Goal: Transaction & Acquisition: Purchase product/service

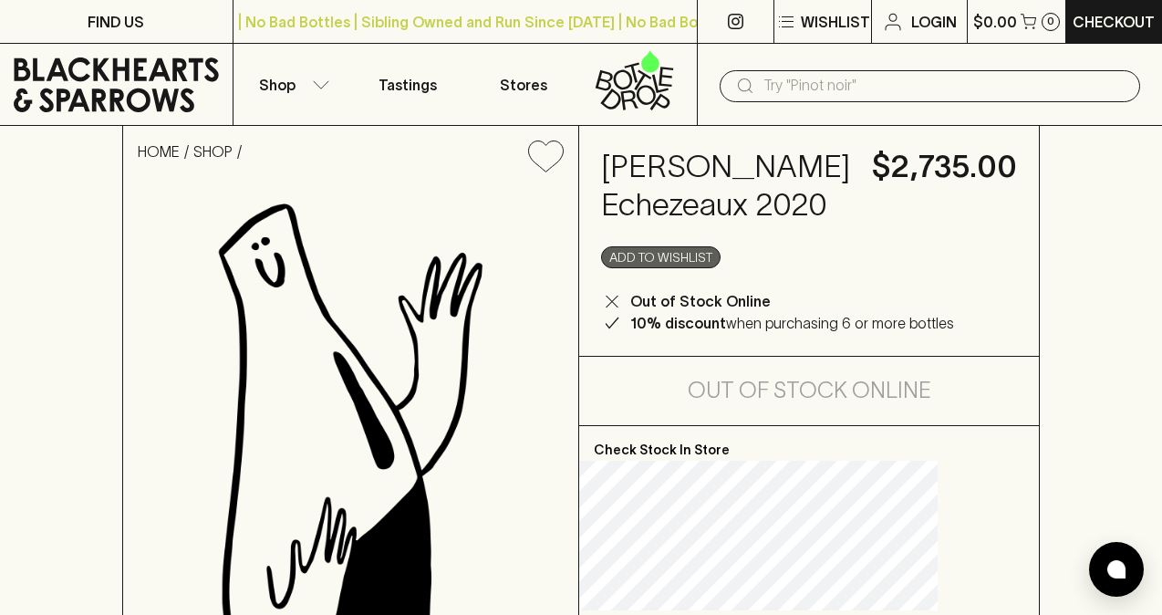
click at [718, 268] on button "Add to wishlist" at bounding box center [660, 257] width 119 height 22
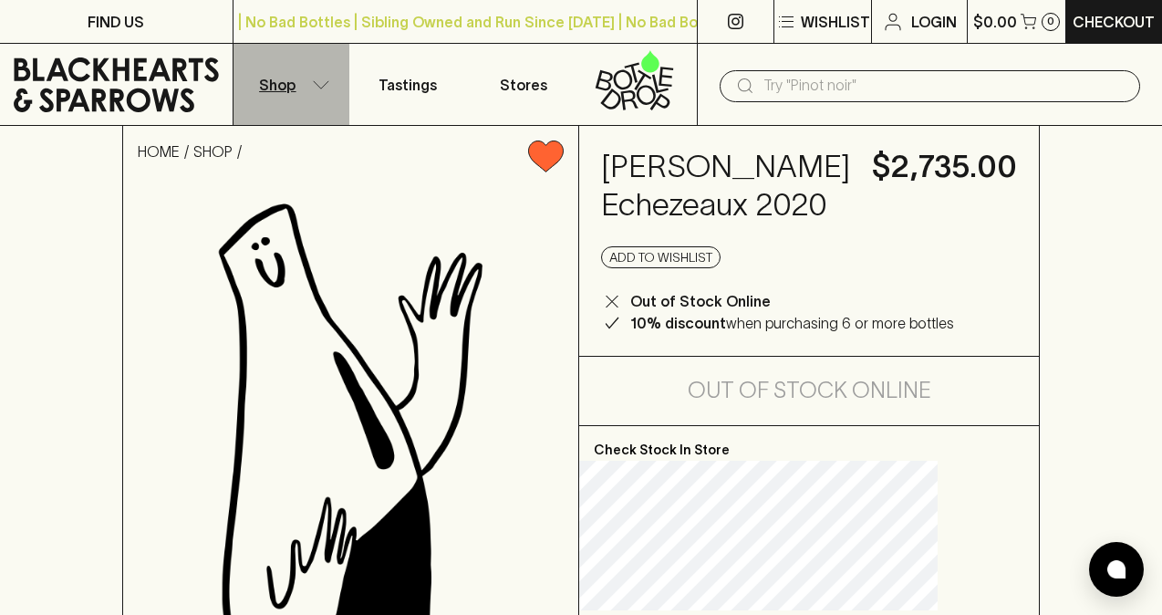
click at [312, 83] on icon "button" at bounding box center [321, 84] width 18 height 9
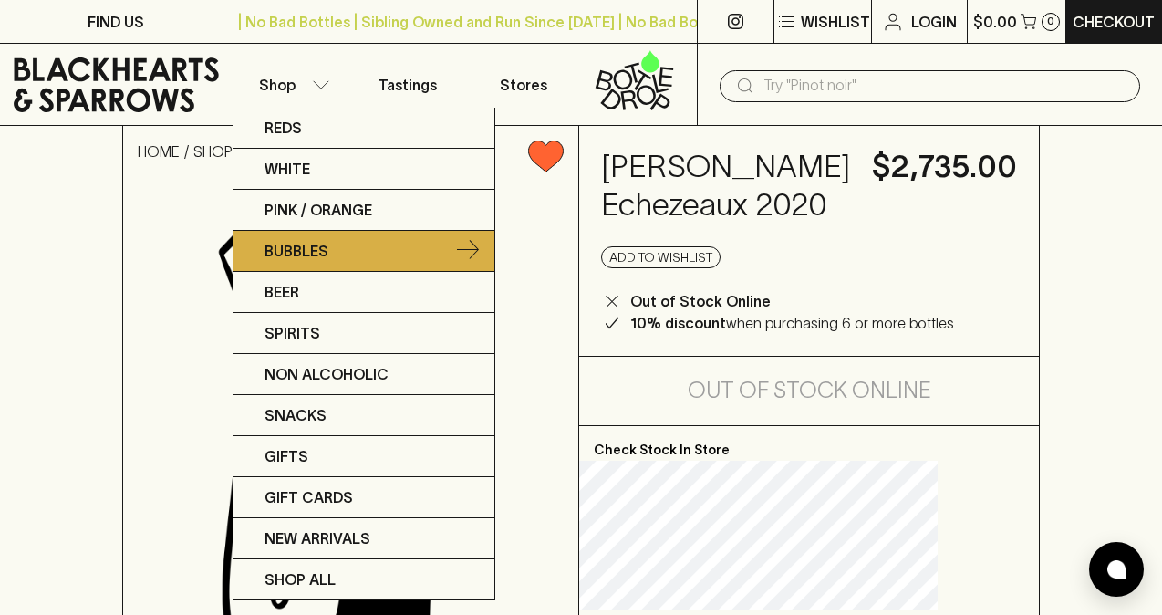
click at [300, 262] on link "Bubbles" at bounding box center [363, 251] width 261 height 41
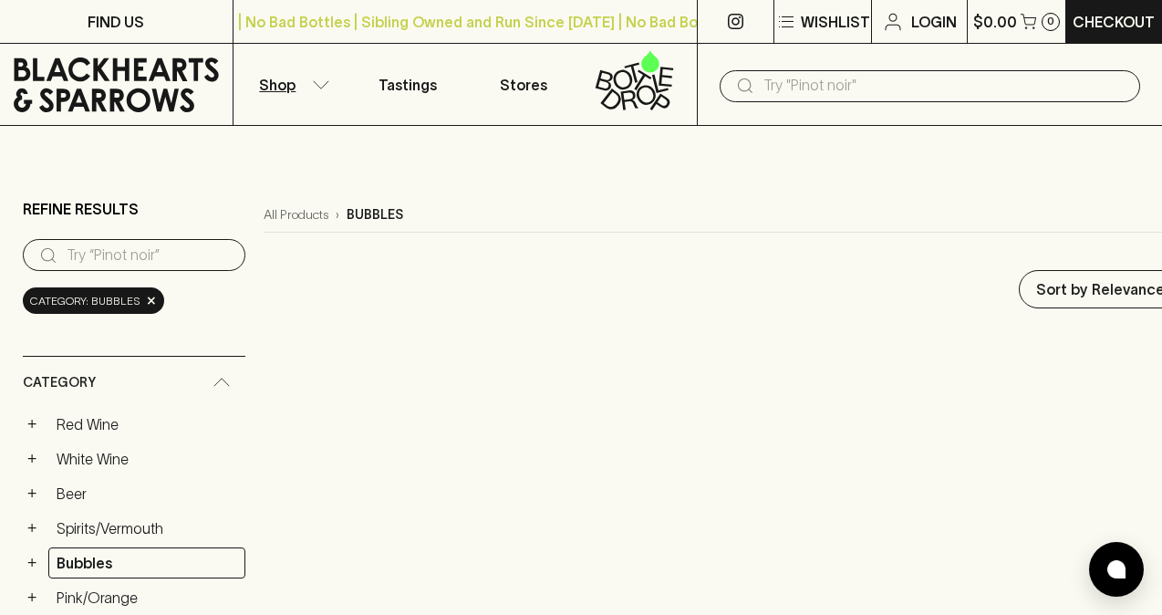
scroll to position [309, 0]
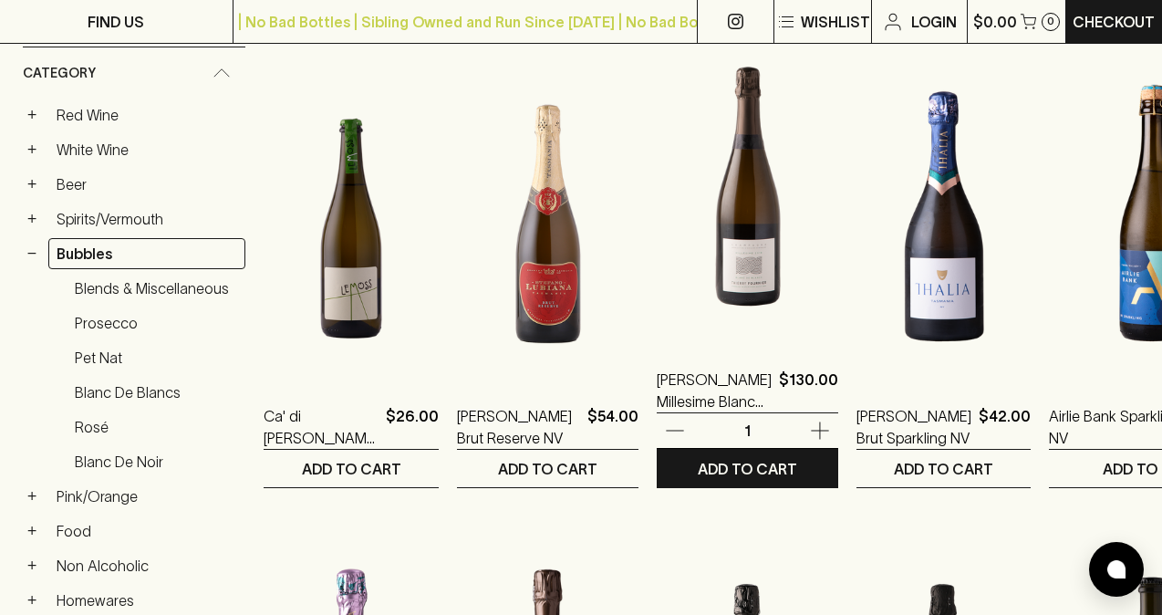
click at [689, 277] on img at bounding box center [747, 181] width 181 height 319
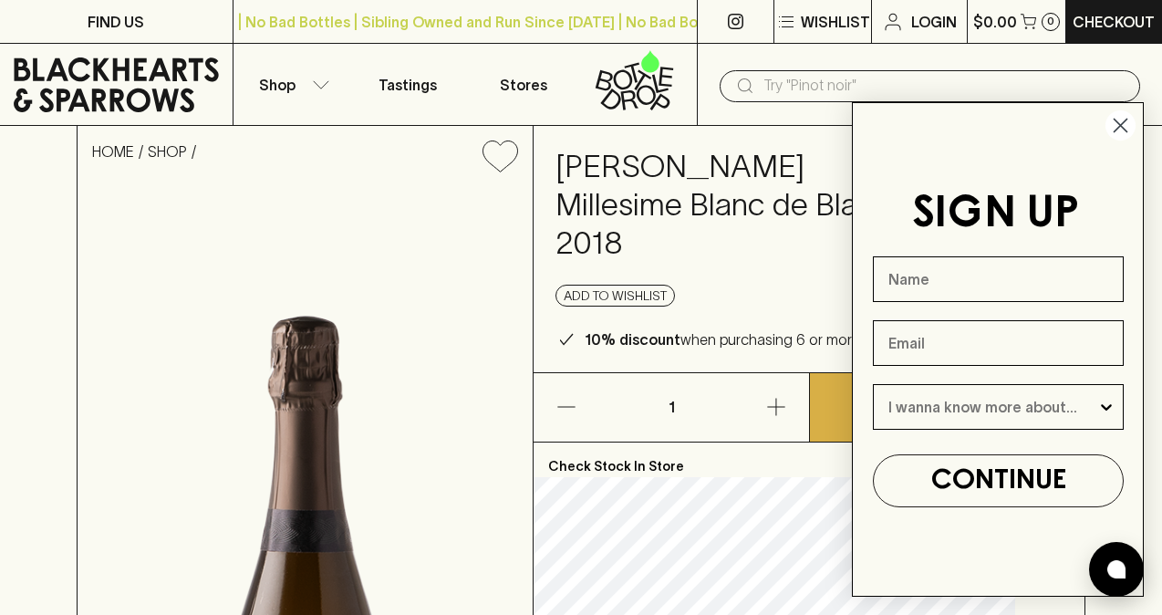
click at [1115, 130] on icon "Close dialog" at bounding box center [1120, 125] width 13 height 13
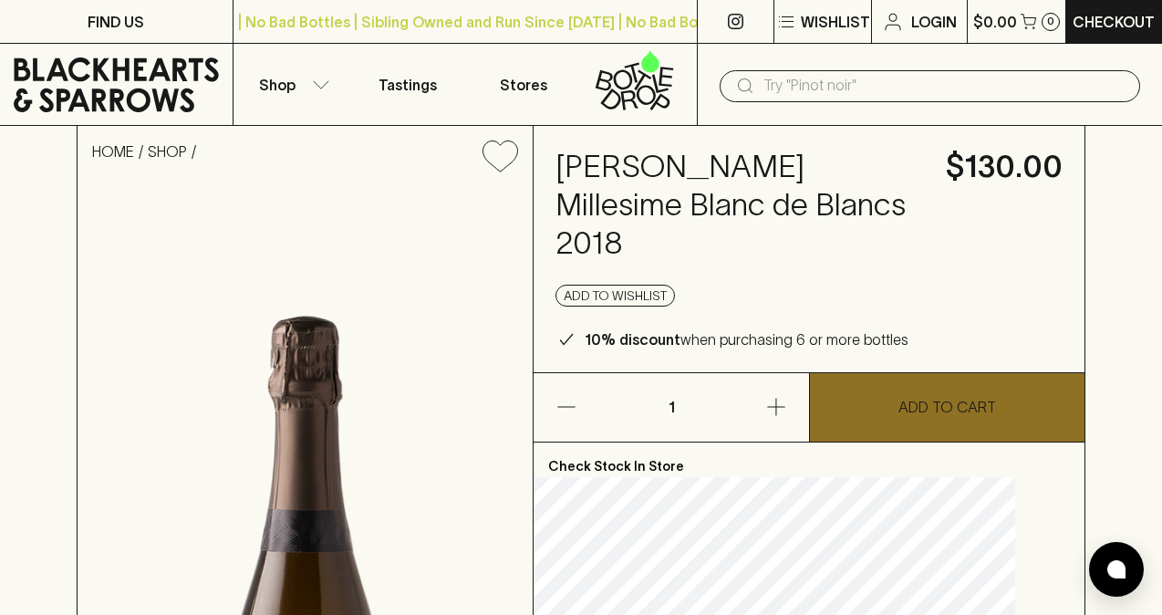
click at [966, 399] on p "ADD TO CART" at bounding box center [947, 407] width 98 height 22
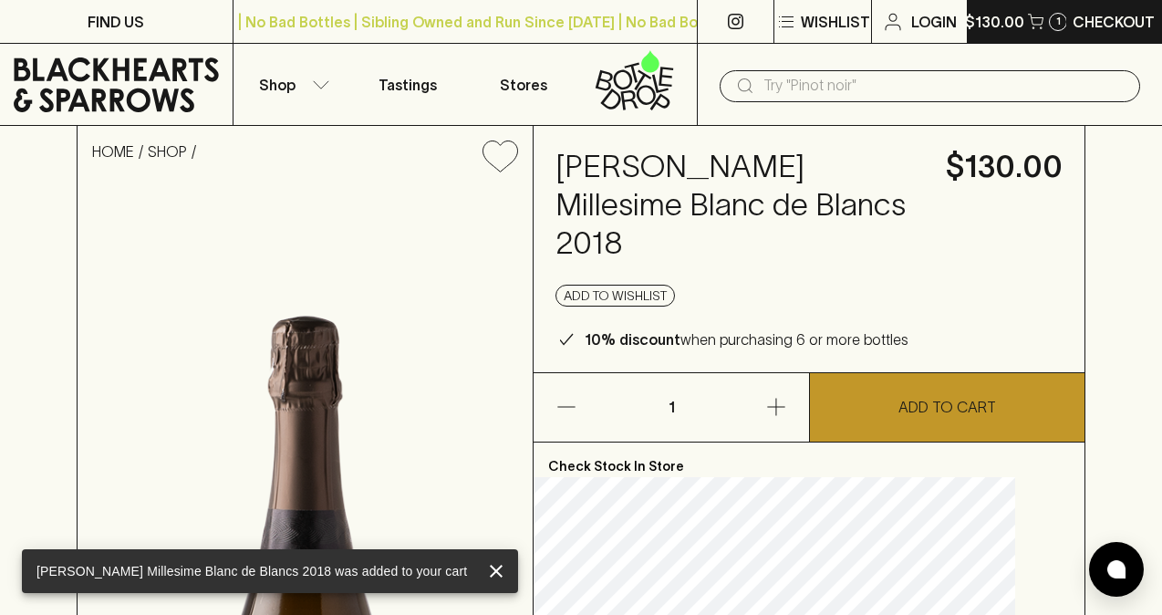
click at [1017, 23] on p "$130.00" at bounding box center [994, 22] width 59 height 22
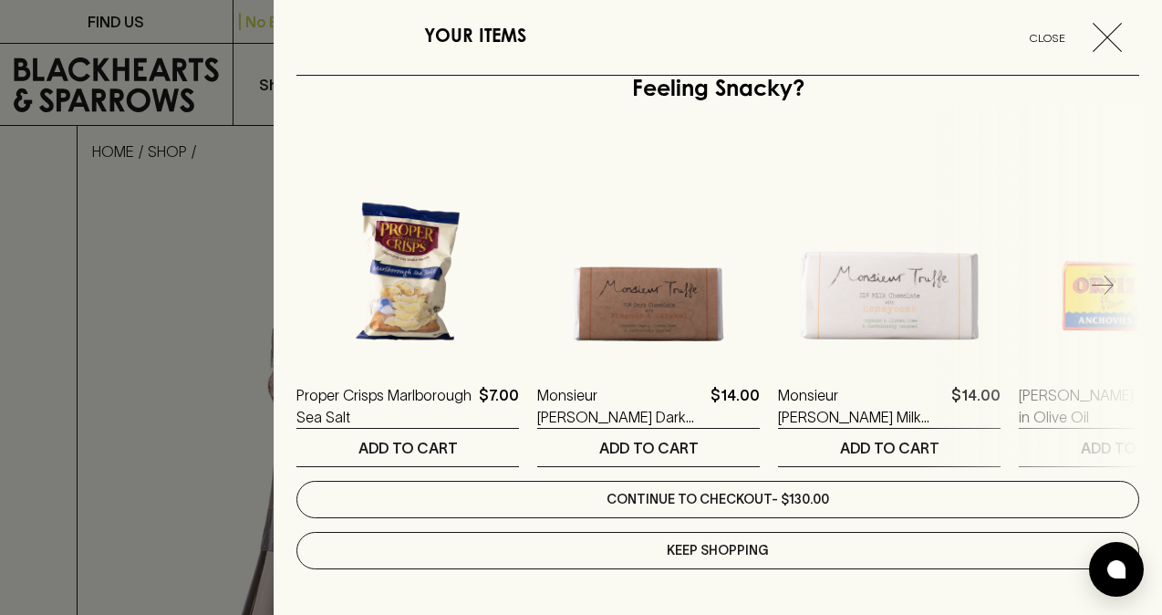
scroll to position [491, 0]
click at [754, 503] on link "Continue to checkout - $130.00" at bounding box center [717, 499] width 843 height 37
